Goal: Obtain resource: Obtain resource

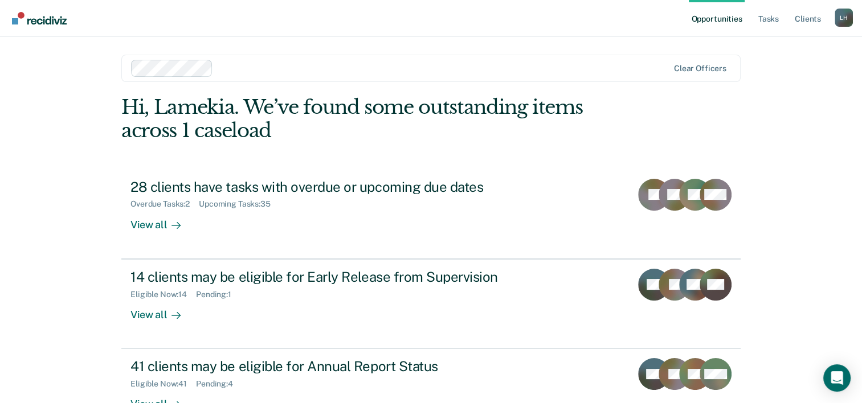
scroll to position [80, 0]
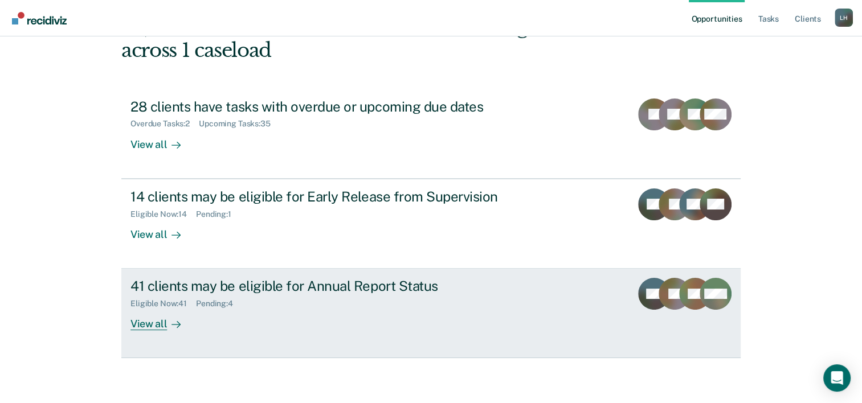
click at [159, 326] on div "View all" at bounding box center [162, 320] width 64 height 22
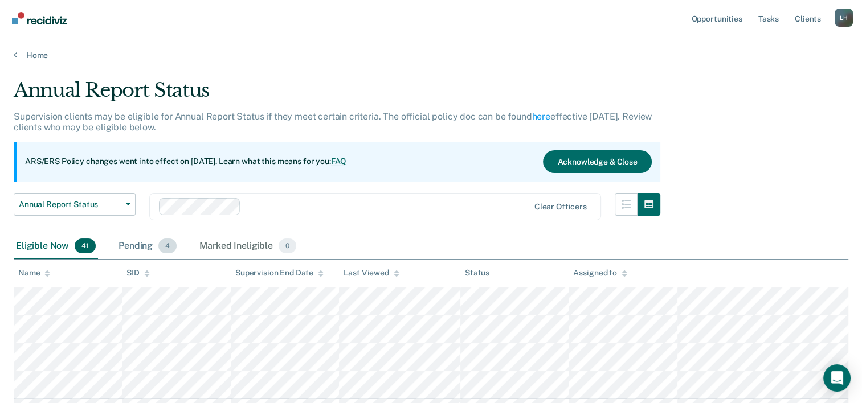
click at [140, 246] on div "Pending 4" at bounding box center [147, 246] width 63 height 25
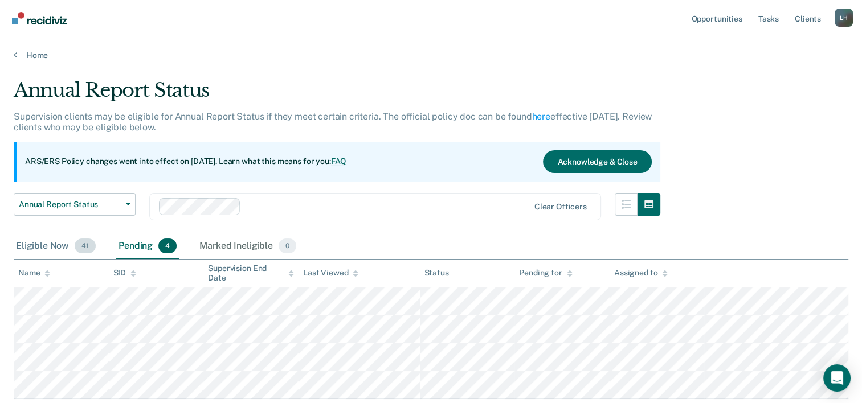
click at [84, 248] on span "41" at bounding box center [85, 246] width 21 height 15
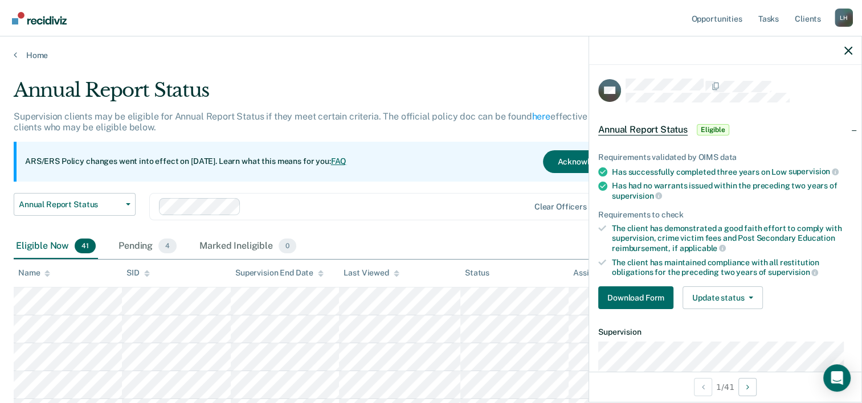
click at [435, 87] on div "Annual Report Status" at bounding box center [337, 95] width 646 height 32
click at [844, 51] on icon "button" at bounding box center [848, 51] width 8 height 8
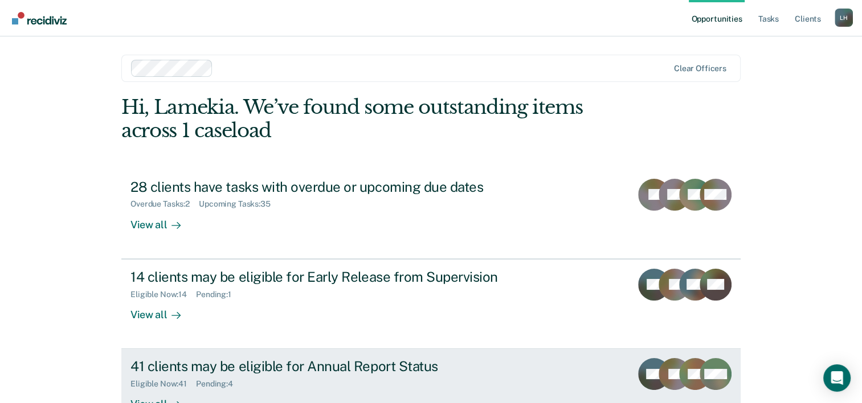
click at [387, 365] on div "41 clients may be eligible for Annual Report Status" at bounding box center [330, 366] width 400 height 17
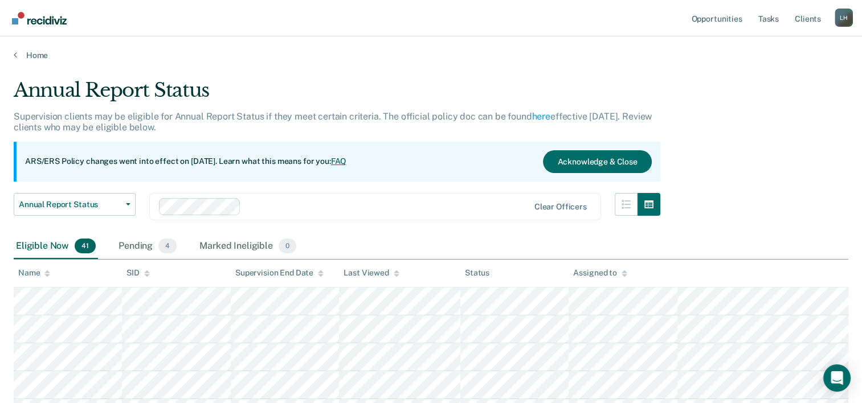
click at [89, 241] on span "41" at bounding box center [85, 246] width 21 height 15
click at [141, 243] on div "Pending 4" at bounding box center [147, 246] width 63 height 25
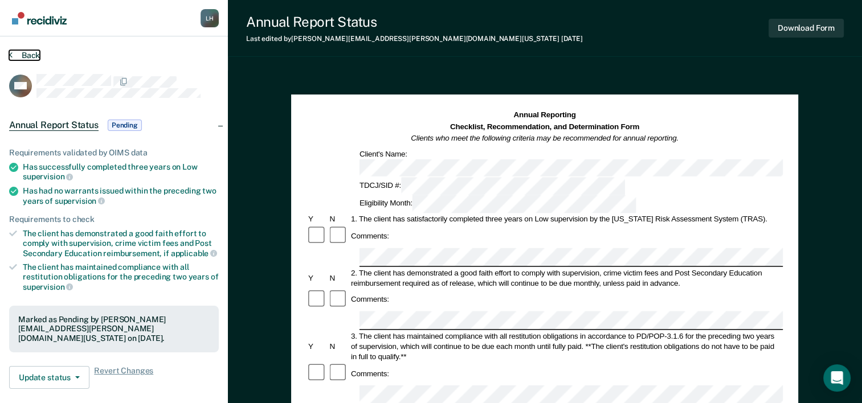
click at [32, 56] on button "Back" at bounding box center [24, 55] width 31 height 10
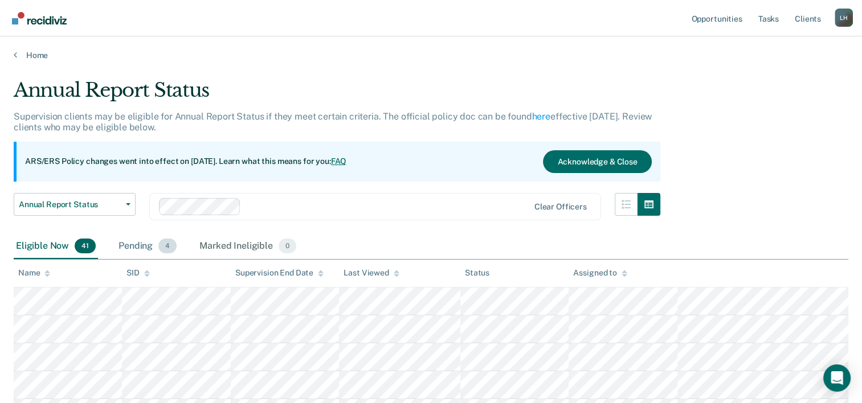
click at [138, 252] on div "Pending 4" at bounding box center [147, 246] width 63 height 25
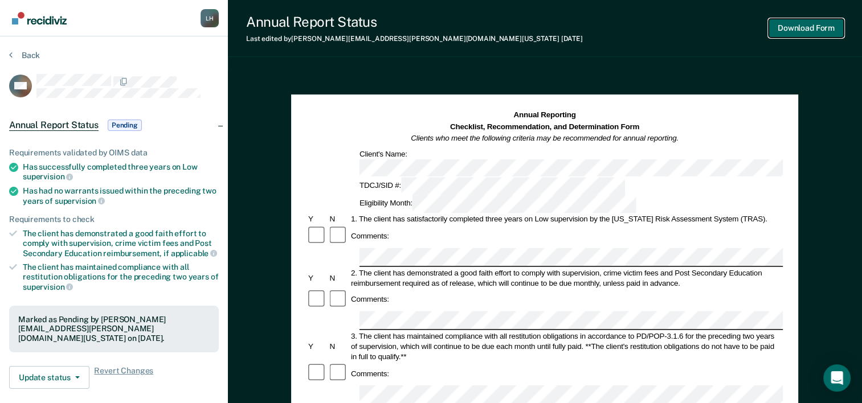
click at [816, 34] on button "Download Form" at bounding box center [805, 28] width 75 height 19
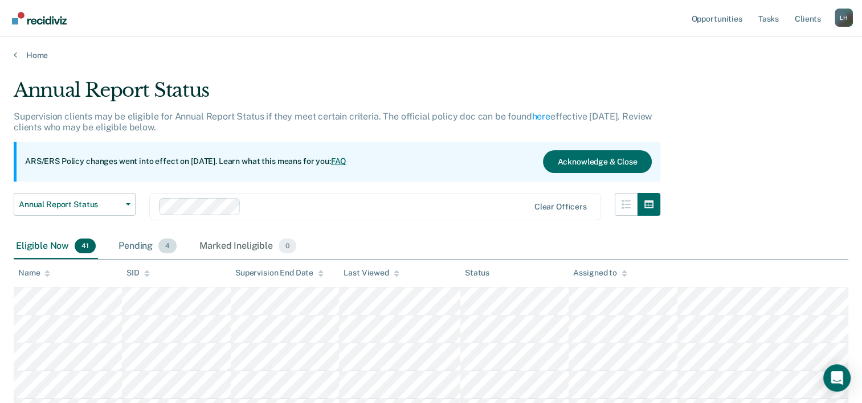
click at [119, 244] on div "Pending 4" at bounding box center [147, 246] width 63 height 25
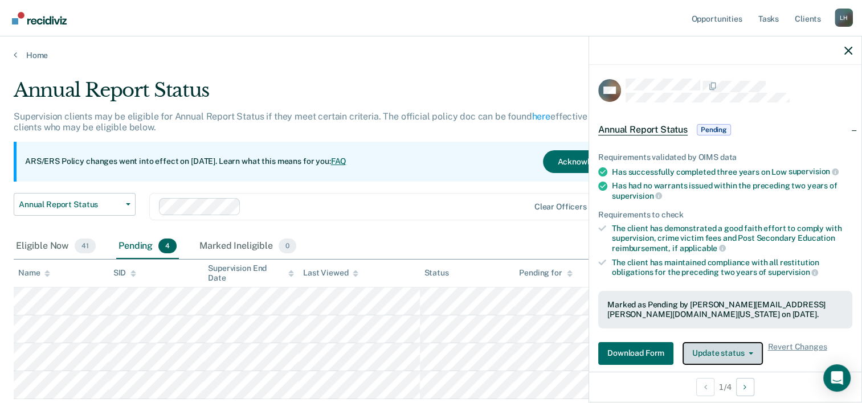
click at [751, 353] on icon "button" at bounding box center [750, 354] width 5 height 2
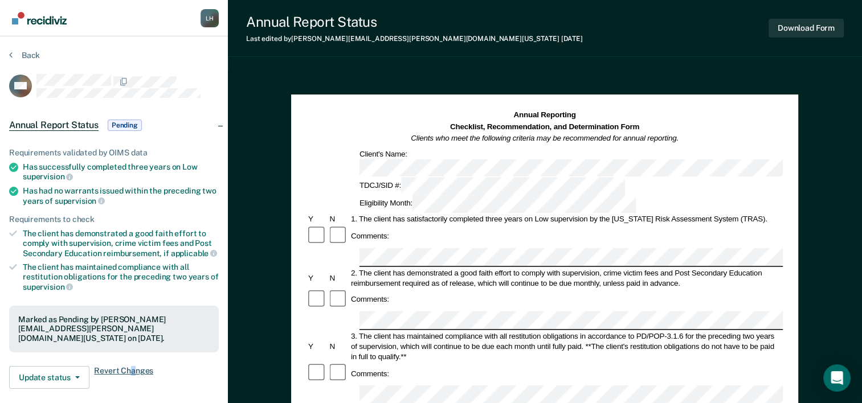
click at [131, 366] on span "Revert Changes" at bounding box center [123, 377] width 59 height 23
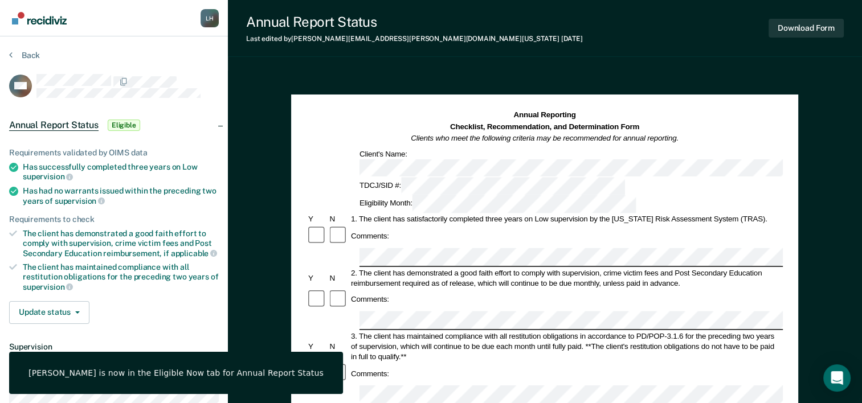
drag, startPoint x: 131, startPoint y: 359, endPoint x: 249, endPoint y: 283, distance: 140.1
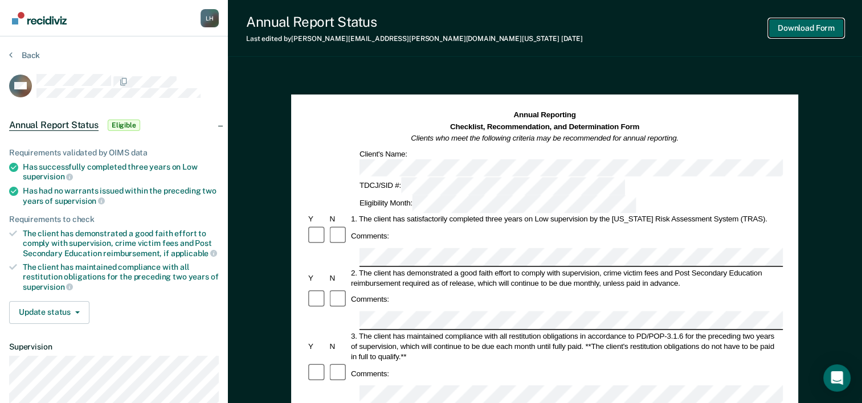
click at [820, 29] on button "Download Form" at bounding box center [805, 28] width 75 height 19
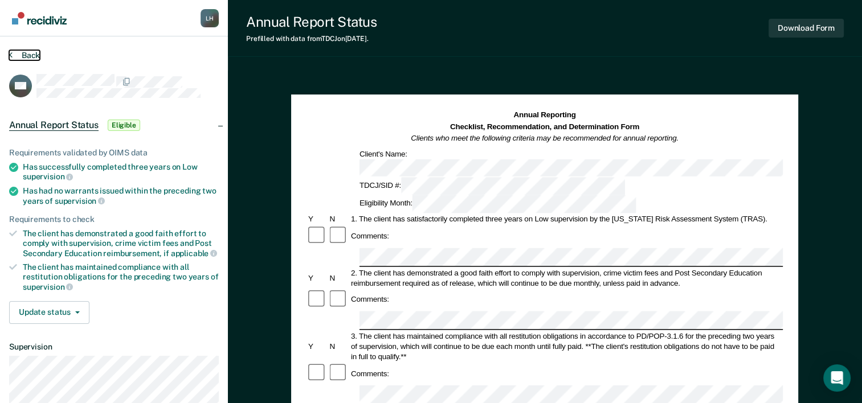
click at [13, 53] on button "Back" at bounding box center [24, 55] width 31 height 10
